Goal: Navigation & Orientation: Find specific page/section

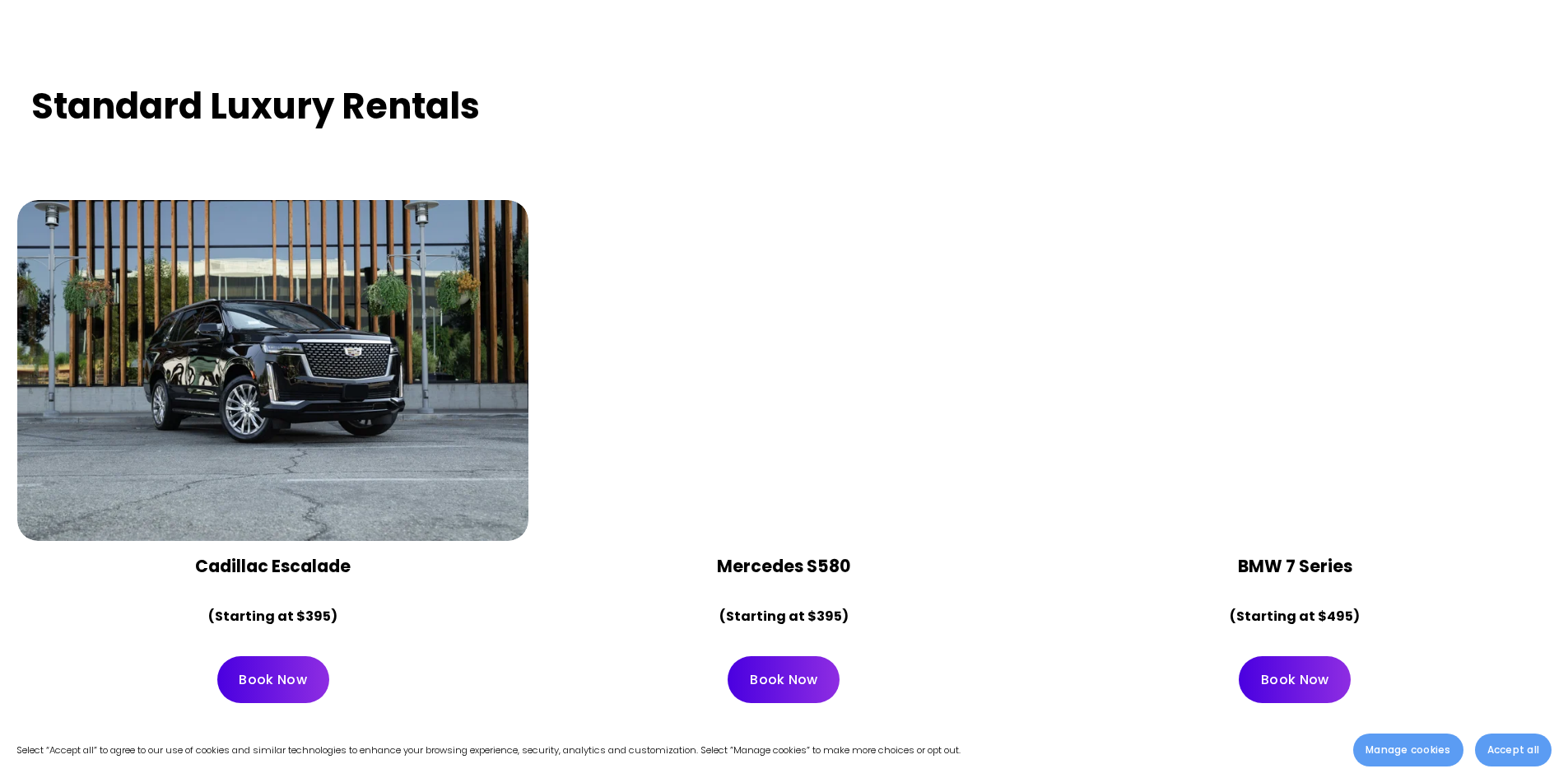
scroll to position [7983, 0]
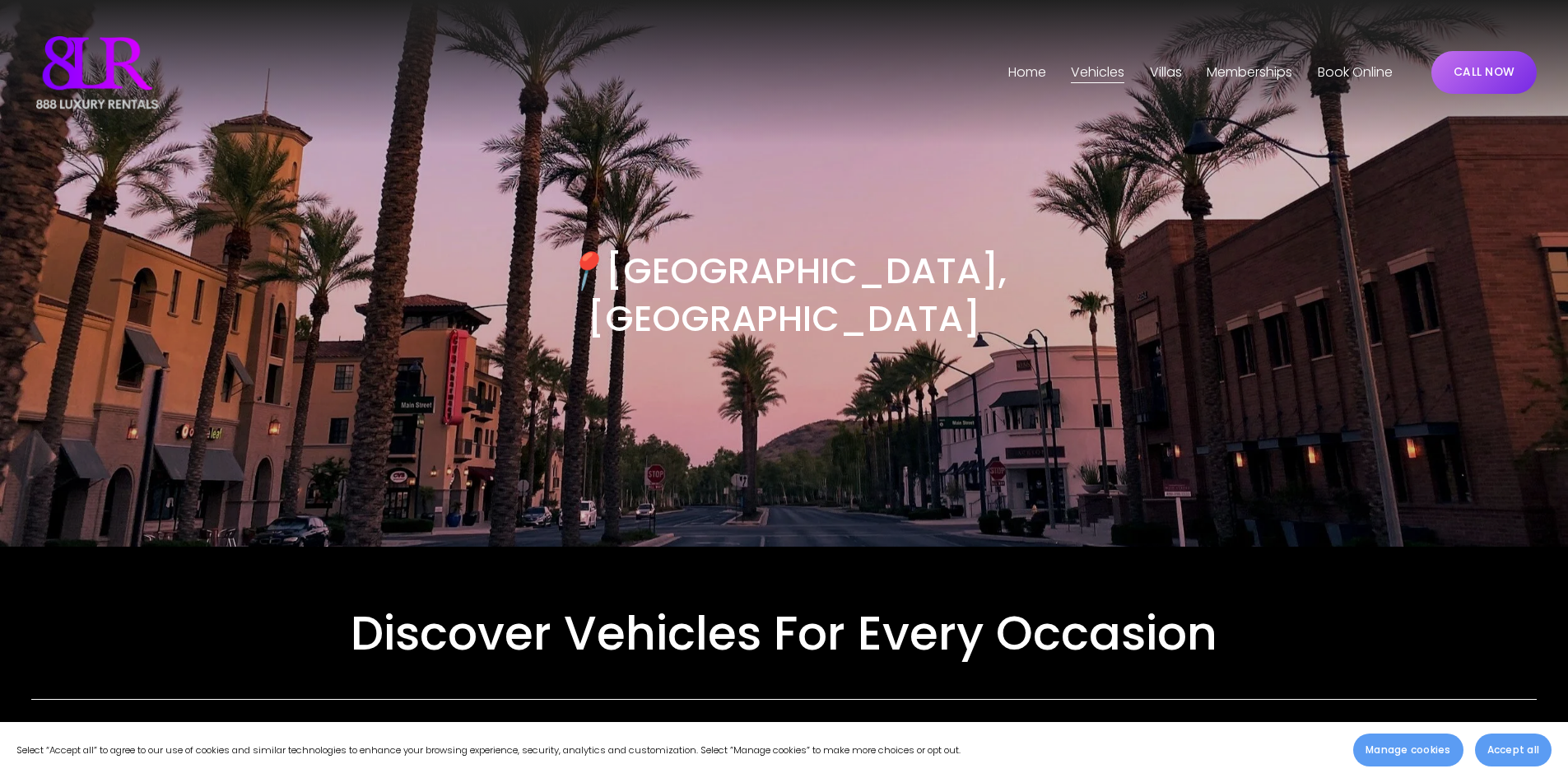
click at [0, 0] on span "Phoenix" at bounding box center [0, 0] width 0 height 0
click at [1029, 68] on link "Home" at bounding box center [1027, 72] width 38 height 26
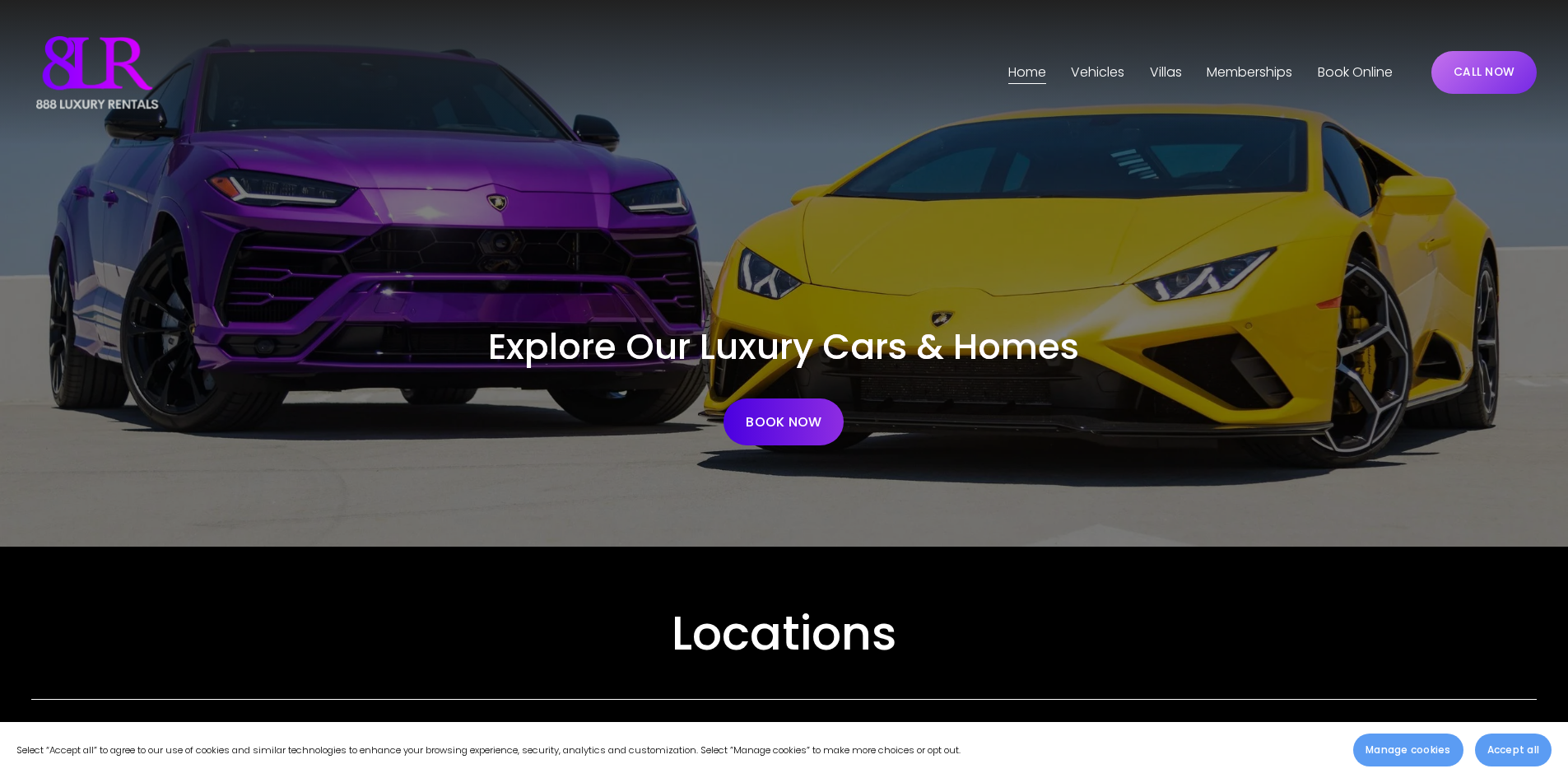
scroll to position [659, 0]
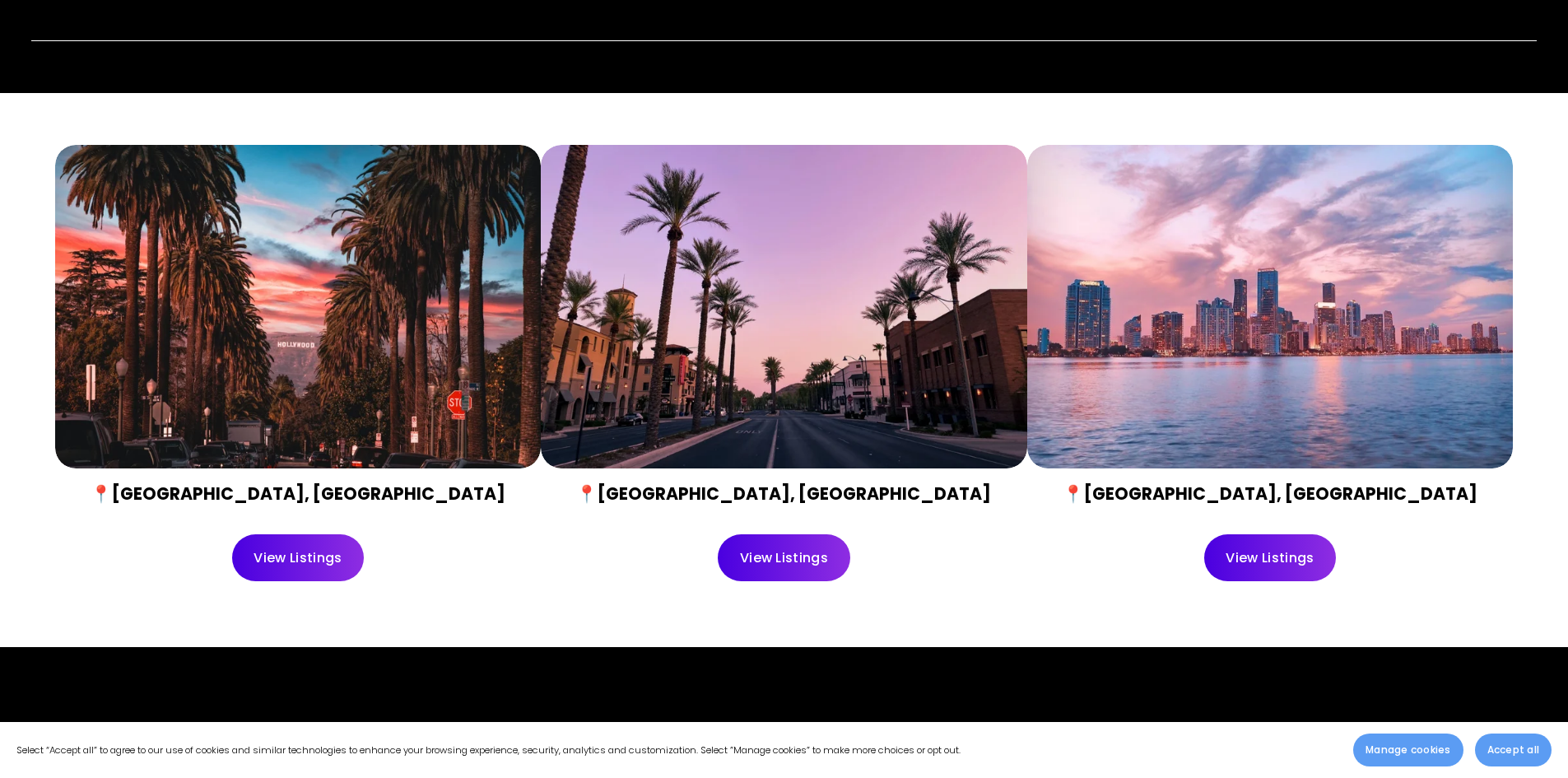
click at [760, 565] on link "View Listings" at bounding box center [784, 557] width 132 height 47
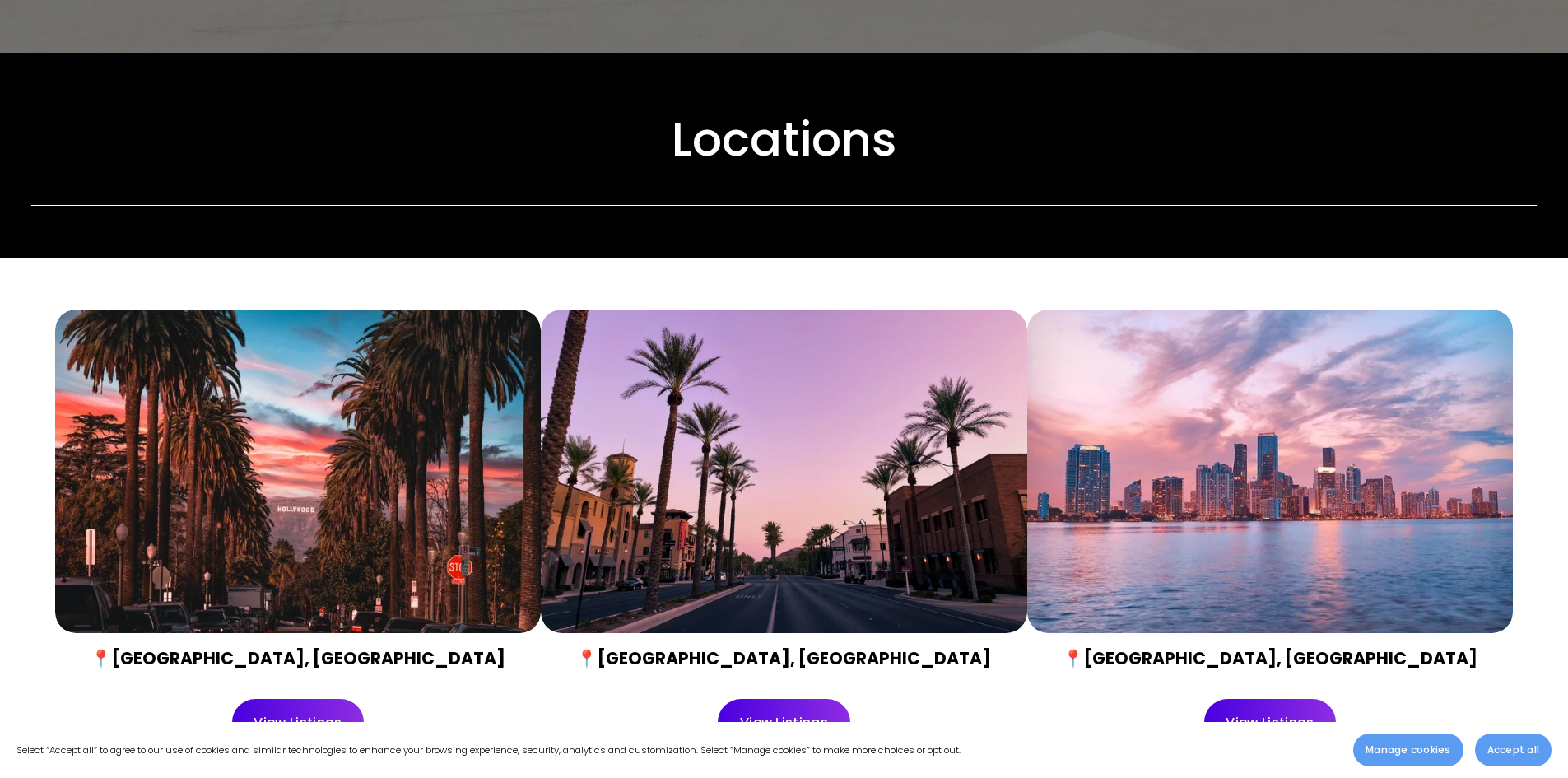
scroll to position [741, 0]
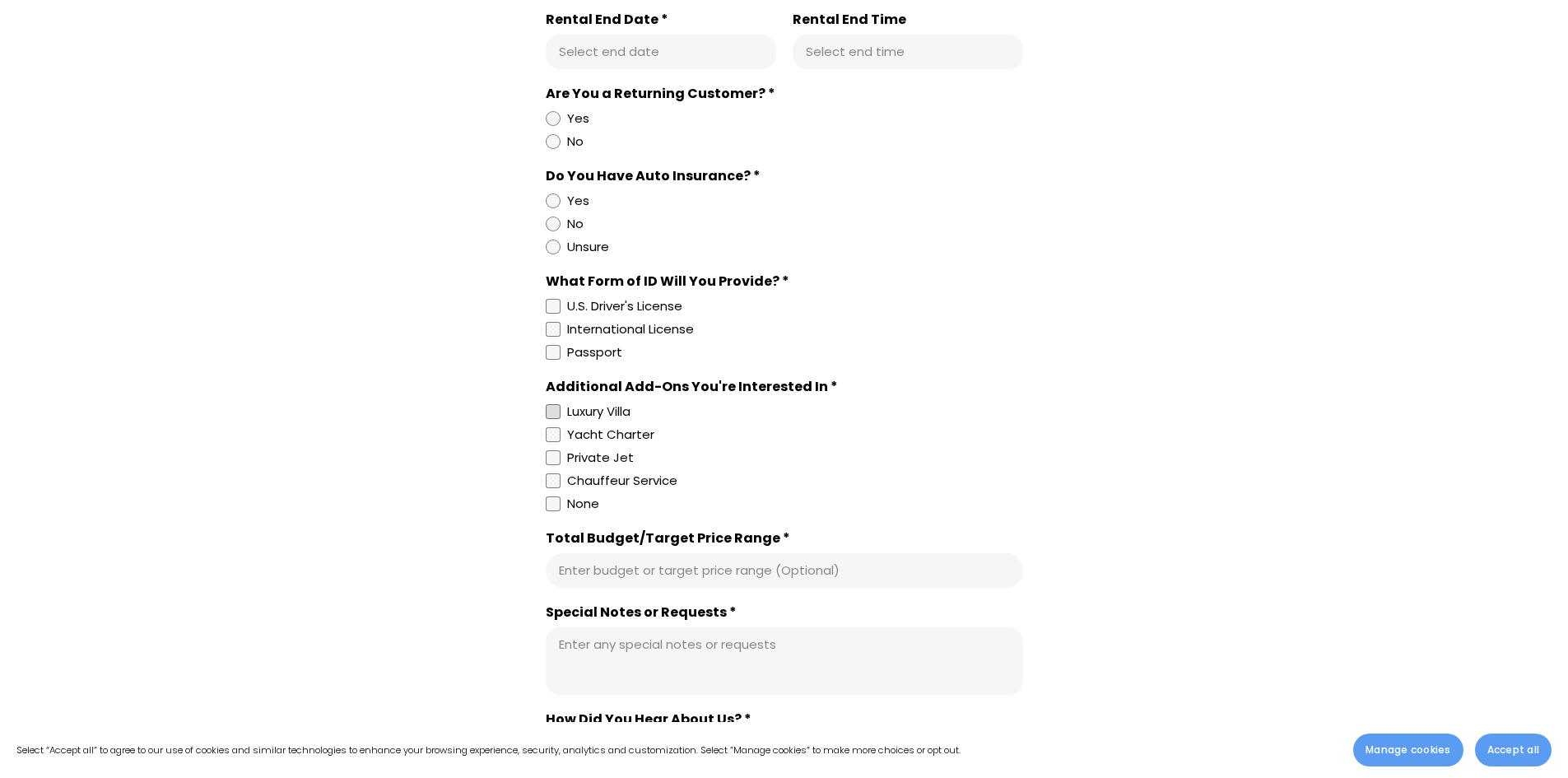
scroll to position [10862, 0]
